Goal: Information Seeking & Learning: Get advice/opinions

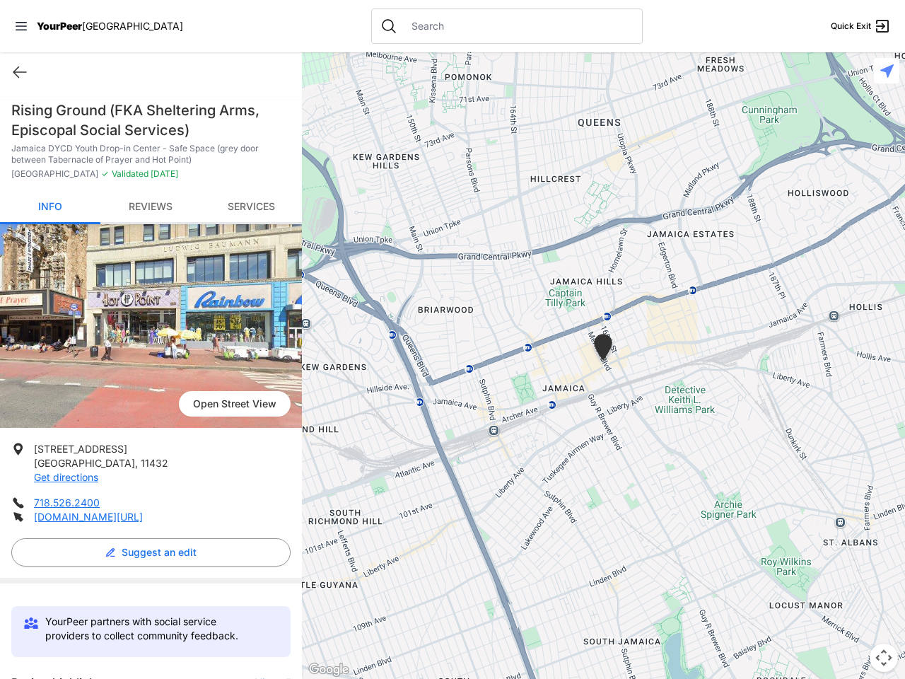
click at [21, 26] on icon at bounding box center [21, 26] width 11 height 8
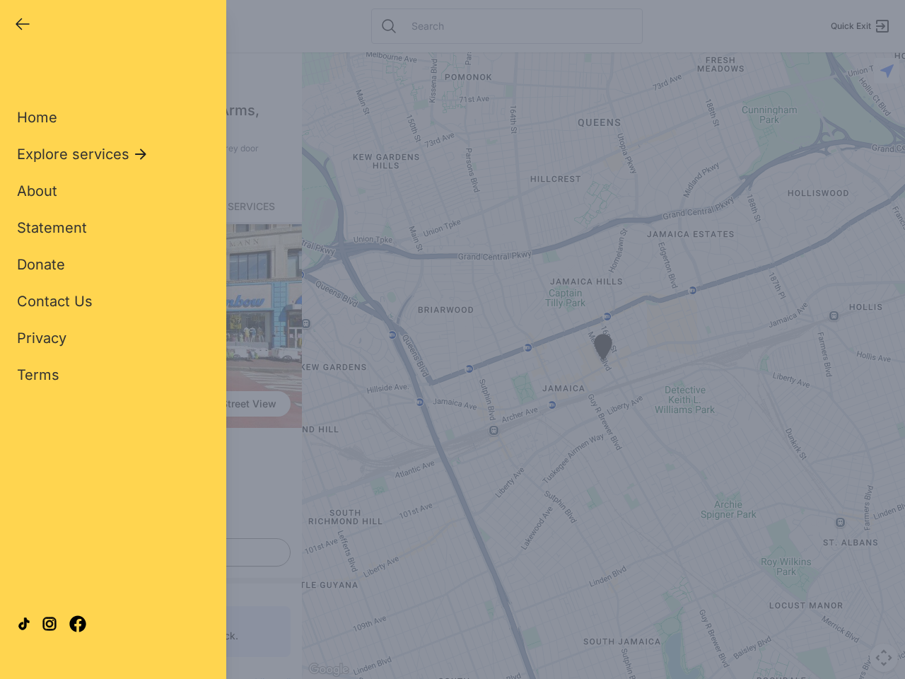
click at [20, 72] on div "Home Explore services About Statement Donate Contact Us Privacy Terms" at bounding box center [113, 223] width 192 height 322
click at [147, 552] on div "Single Adult Families Soup Kitchen Food Pantry Toiletries Restrooms Showers Lau…" at bounding box center [113, 323] width 192 height 523
click at [266, 677] on div "Close panel YourPeer [GEOGRAPHIC_DATA] Quick Exit Single Adult Families Soup Ki…" at bounding box center [452, 339] width 905 height 679
click at [603, 366] on div "Close panel YourPeer [GEOGRAPHIC_DATA] Quick Exit Single Adult Families Soup Ki…" at bounding box center [452, 339] width 905 height 679
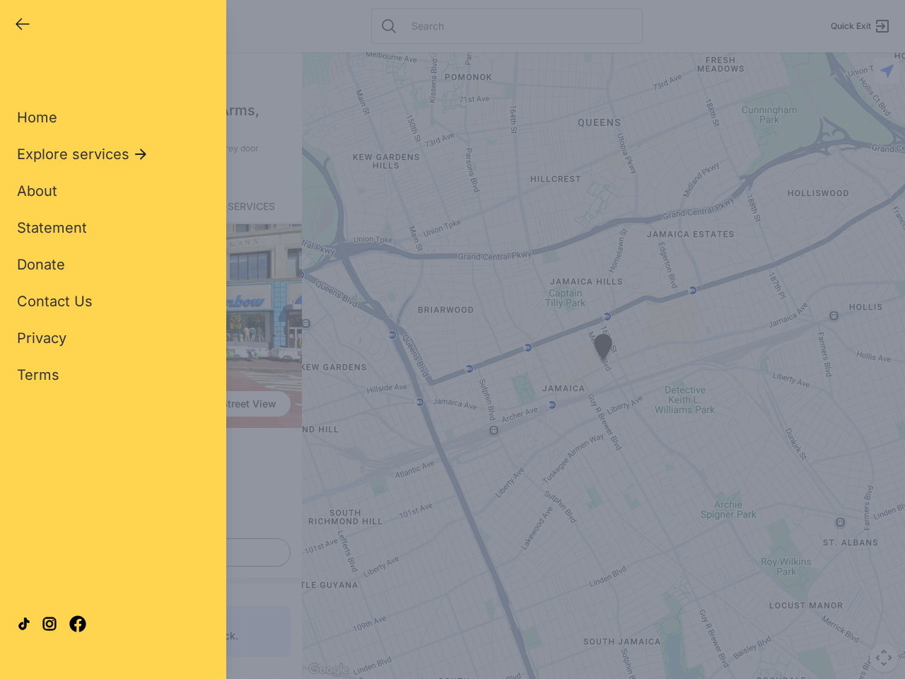
click at [603, 366] on div "Close panel YourPeer [GEOGRAPHIC_DATA] Quick Exit Single Adult Families Soup Ki…" at bounding box center [452, 339] width 905 height 679
click at [603, 349] on div "Close panel YourPeer [GEOGRAPHIC_DATA] Quick Exit Single Adult Families Soup Ki…" at bounding box center [452, 339] width 905 height 679
click at [884, 658] on div "Close panel YourPeer [GEOGRAPHIC_DATA] Quick Exit Single Adult Families Soup Ki…" at bounding box center [452, 339] width 905 height 679
click at [887, 71] on div "Close panel YourPeer [GEOGRAPHIC_DATA] Quick Exit Single Adult Families Soup Ki…" at bounding box center [452, 339] width 905 height 679
